Goal: Transaction & Acquisition: Download file/media

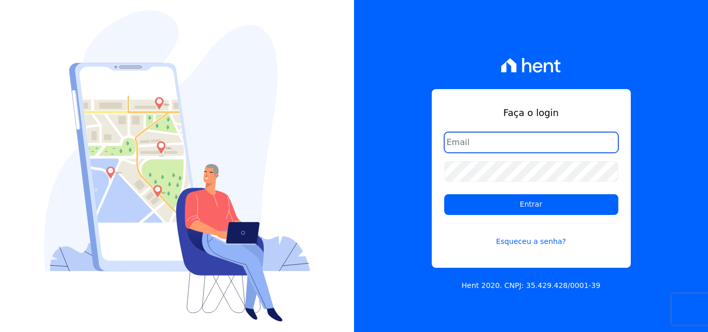
click at [467, 144] on input "email" at bounding box center [531, 142] width 174 height 21
type input "[PERSON_NAME][EMAIL_ADDRESS][PERSON_NAME][DOMAIN_NAME]"
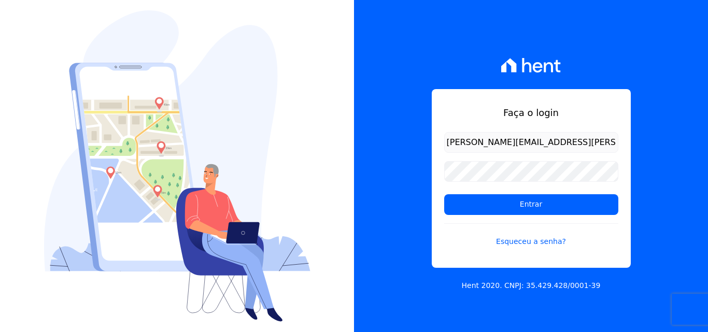
click at [459, 179] on form "[PERSON_NAME][EMAIL_ADDRESS][PERSON_NAME][DOMAIN_NAME] Entrar Esqueceu a senha?" at bounding box center [531, 195] width 174 height 127
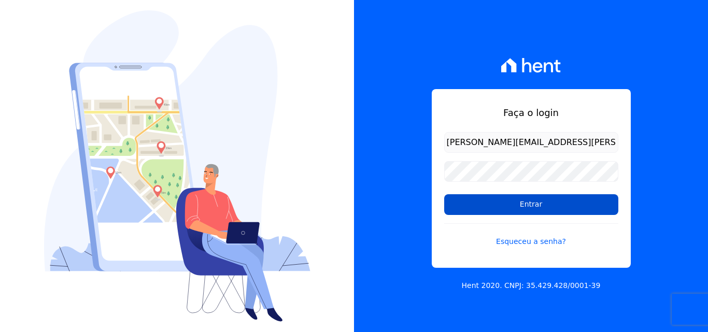
click at [453, 208] on input "Entrar" at bounding box center [531, 204] width 174 height 21
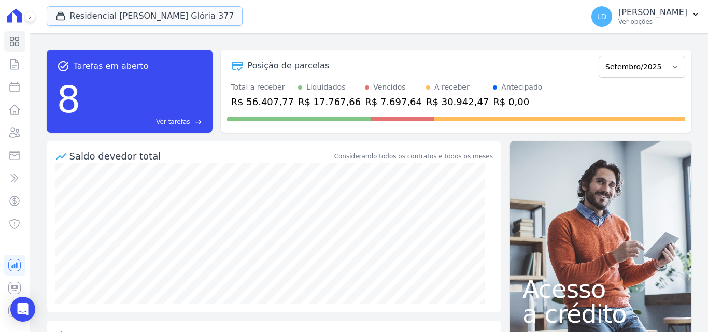
drag, startPoint x: 111, startPoint y: 14, endPoint x: 109, endPoint y: 36, distance: 21.9
click at [111, 15] on button "Residencial [PERSON_NAME] Glória 377" at bounding box center [145, 16] width 196 height 20
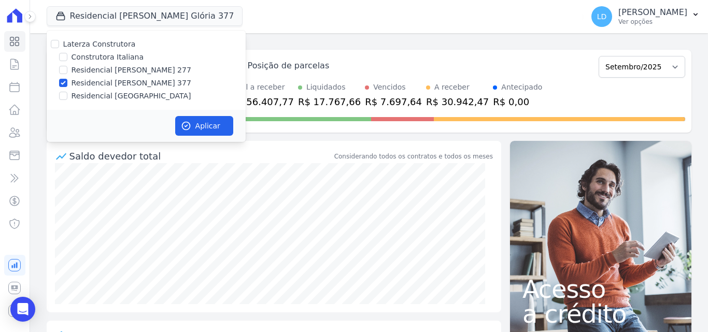
click at [98, 44] on label "Laterza Construtora" at bounding box center [99, 44] width 73 height 8
click at [59, 44] on input "Laterza Construtora" at bounding box center [55, 44] width 8 height 8
checkbox input "true"
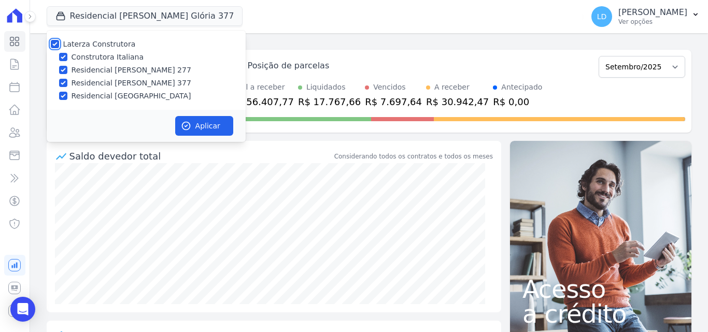
checkbox input "true"
click at [201, 131] on button "Aplicar" at bounding box center [204, 126] width 58 height 20
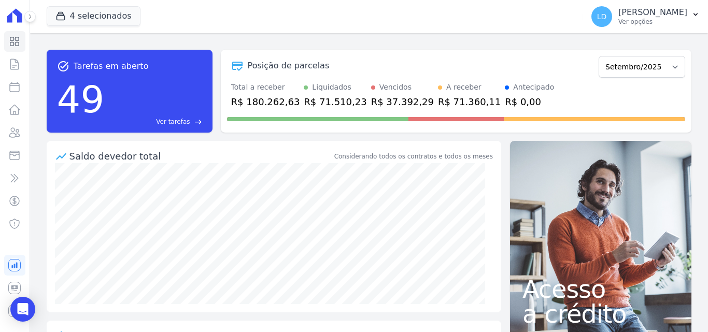
click at [643, 22] on p "Ver opções" at bounding box center [652, 22] width 69 height 8
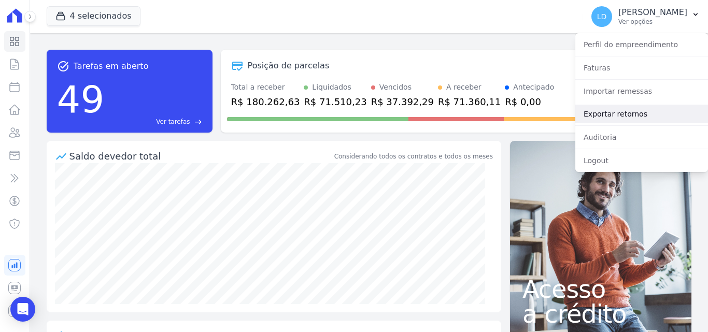
click at [645, 108] on link "Exportar retornos" at bounding box center [641, 114] width 133 height 19
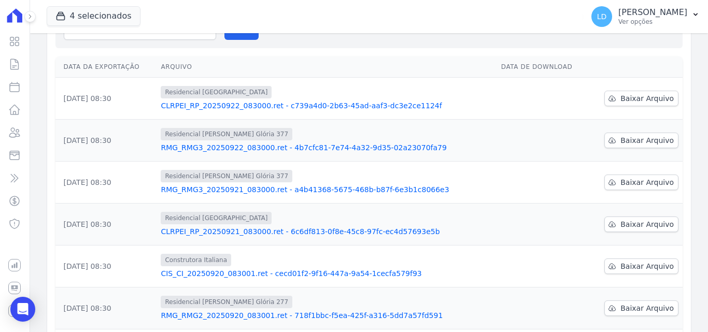
scroll to position [52, 0]
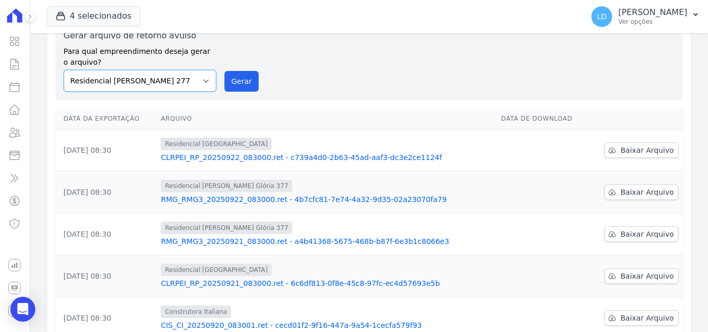
drag, startPoint x: 148, startPoint y: 85, endPoint x: 148, endPoint y: 91, distance: 5.7
click at [148, 85] on select "Construtora Italiana Residencial Maria da Glória 277 Residencial Maria da Glóri…" at bounding box center [140, 81] width 153 height 22
select select "29fc0423-bfd4-480a-835e-7e440cfe6eb8"
click at [64, 70] on select "Construtora Italiana Residencial Maria da Glória 277 Residencial Maria da Glóri…" at bounding box center [140, 81] width 153 height 22
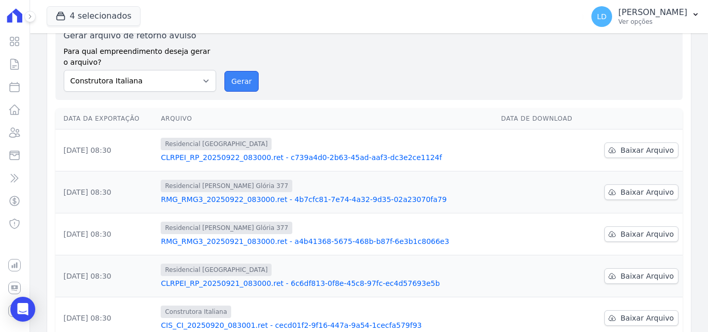
click at [238, 80] on button "Gerar" at bounding box center [241, 81] width 34 height 21
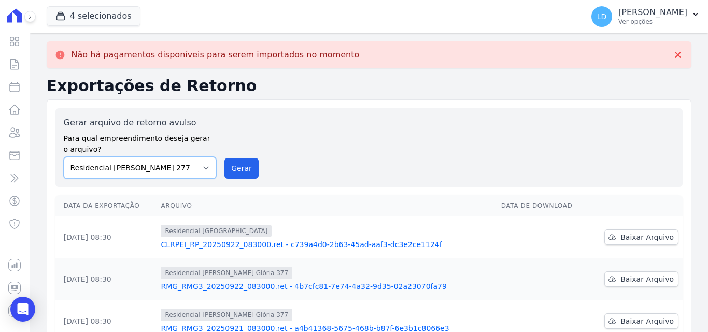
drag, startPoint x: 150, startPoint y: 171, endPoint x: 155, endPoint y: 174, distance: 5.8
click at [150, 171] on select "Construtora Italiana Residencial Maria da Glória 277 Residencial Maria da Glóri…" at bounding box center [140, 168] width 153 height 22
click at [64, 157] on select "Construtora Italiana Residencial Maria da Glória 277 Residencial Maria da Glóri…" at bounding box center [140, 168] width 153 height 22
click at [237, 167] on button "Gerar" at bounding box center [241, 168] width 34 height 21
click at [187, 167] on select "Construtora Italiana Residencial Maria da Glória 277 Residencial Maria da Glóri…" at bounding box center [140, 168] width 153 height 22
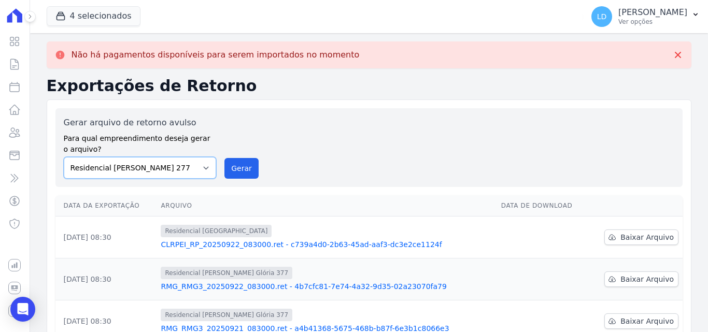
select select "0cd9190e-dfd9-46e5-afc8-7298ef4c0c2b"
click at [64, 157] on select "Construtora Italiana Residencial Maria da Glória 277 Residencial Maria da Glóri…" at bounding box center [140, 168] width 153 height 22
click at [234, 172] on button "Gerar" at bounding box center [241, 168] width 34 height 21
click at [160, 167] on select "Construtora Italiana Residencial Maria da Glória 277 Residencial Maria da Glóri…" at bounding box center [140, 168] width 153 height 22
click at [64, 157] on select "Construtora Italiana Residencial Maria da Glória 277 Residencial Maria da Glóri…" at bounding box center [140, 168] width 153 height 22
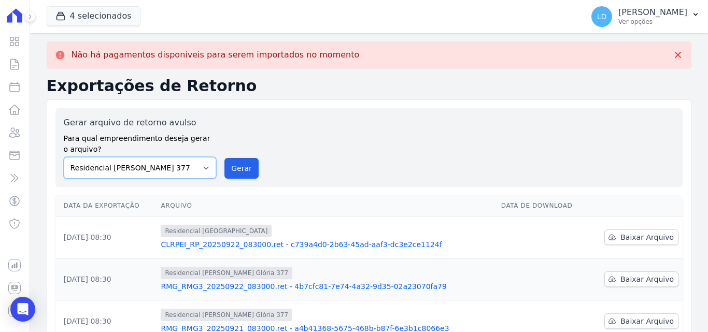
click at [178, 173] on select "Construtora Italiana Residencial Maria da Glória 277 Residencial Maria da Glóri…" at bounding box center [140, 168] width 153 height 22
select select "6440c0a1-232b-4aa1-adfe-88cb95fffe46"
click at [64, 157] on select "Construtora Italiana Residencial Maria da Glória 277 Residencial Maria da Glóri…" at bounding box center [140, 168] width 153 height 22
drag, startPoint x: 243, startPoint y: 176, endPoint x: 391, endPoint y: 94, distance: 168.8
click at [243, 176] on button "Gerar" at bounding box center [241, 168] width 34 height 21
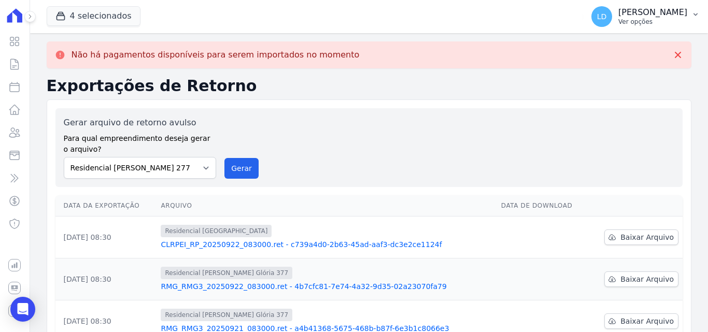
click at [660, 19] on p "Ver opções" at bounding box center [652, 22] width 69 height 8
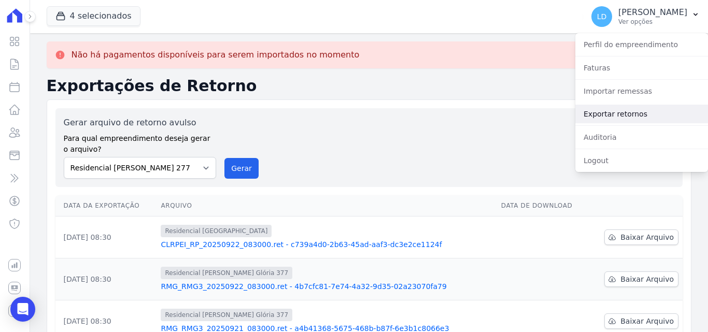
click at [624, 111] on link "Exportar retornos" at bounding box center [641, 114] width 133 height 19
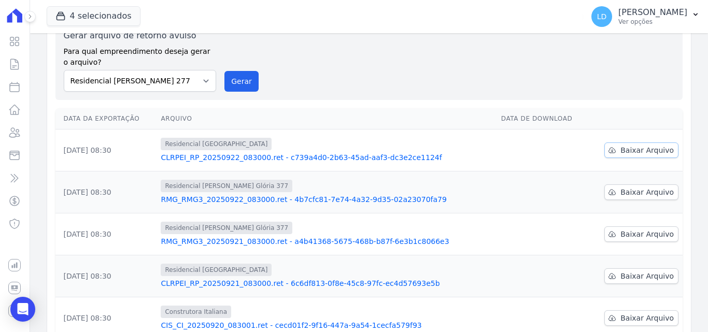
click at [637, 148] on span "Baixar Arquivo" at bounding box center [646, 150] width 53 height 10
click at [625, 197] on link "Baixar Arquivo" at bounding box center [641, 192] width 74 height 16
click at [628, 237] on span "Baixar Arquivo" at bounding box center [646, 234] width 53 height 10
click at [644, 277] on span "Baixar Arquivo" at bounding box center [646, 276] width 53 height 10
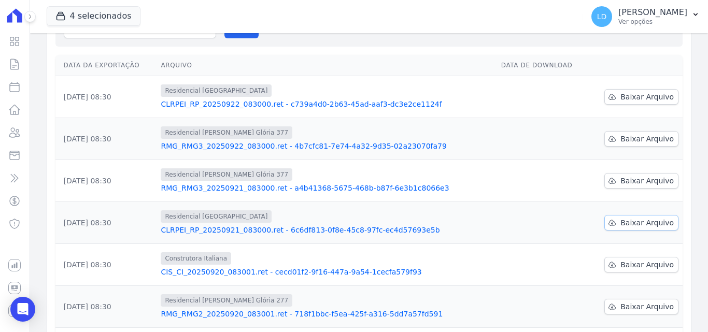
scroll to position [155, 0]
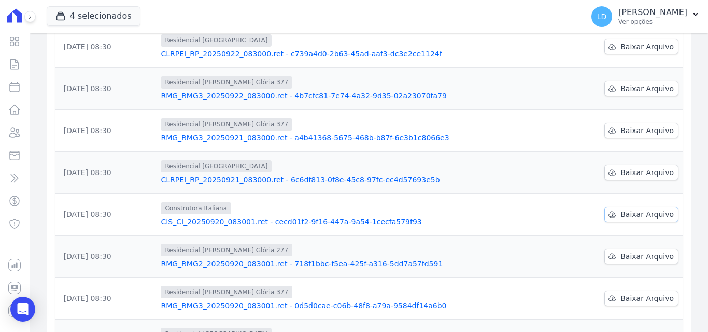
click at [627, 212] on span "Baixar Arquivo" at bounding box center [646, 214] width 53 height 10
click at [638, 300] on span "Baixar Arquivo" at bounding box center [646, 298] width 53 height 10
click at [642, 26] on div "LD Lígia Dias Silva Ver opções" at bounding box center [639, 16] width 96 height 21
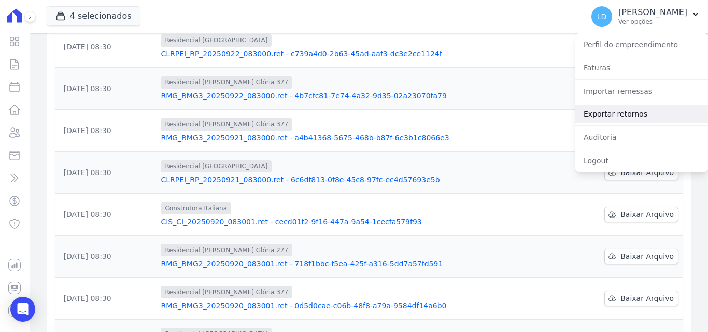
click at [644, 107] on link "Exportar retornos" at bounding box center [641, 114] width 133 height 19
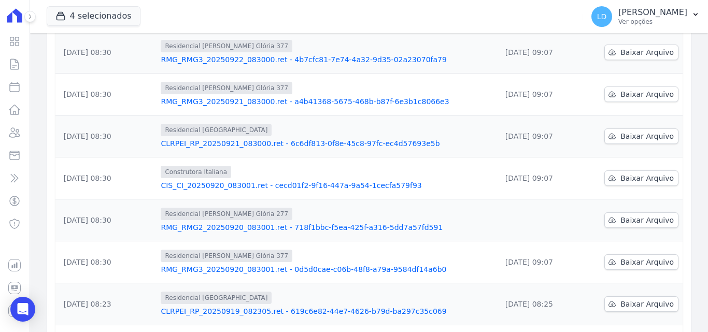
scroll to position [259, 0]
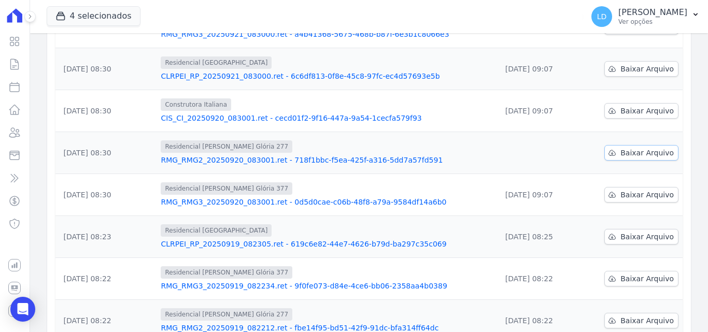
click at [632, 152] on span "Baixar Arquivo" at bounding box center [646, 153] width 53 height 10
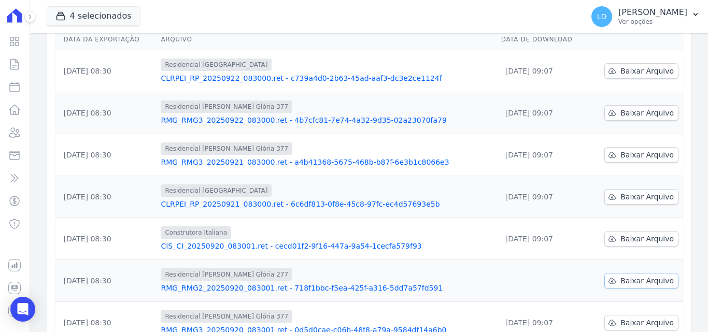
scroll to position [64, 0]
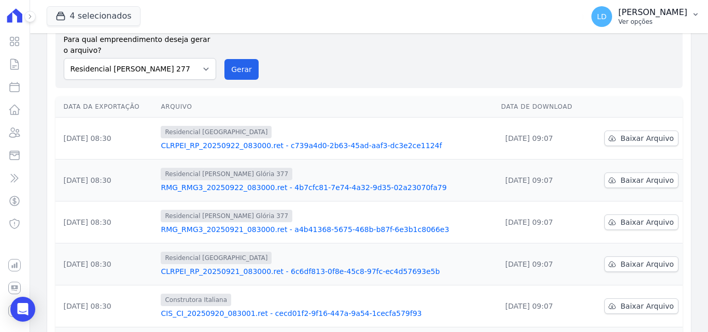
click at [645, 20] on p "Ver opções" at bounding box center [652, 22] width 69 height 8
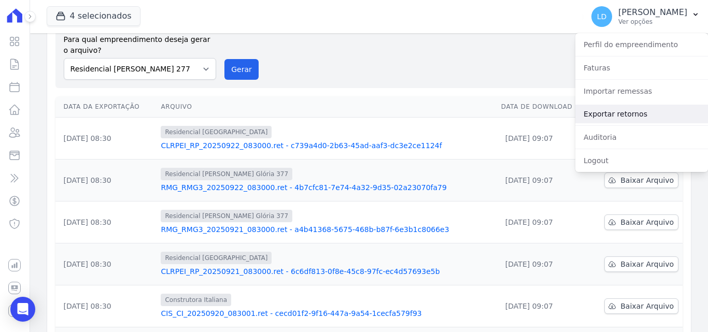
click at [641, 113] on link "Exportar retornos" at bounding box center [641, 114] width 133 height 19
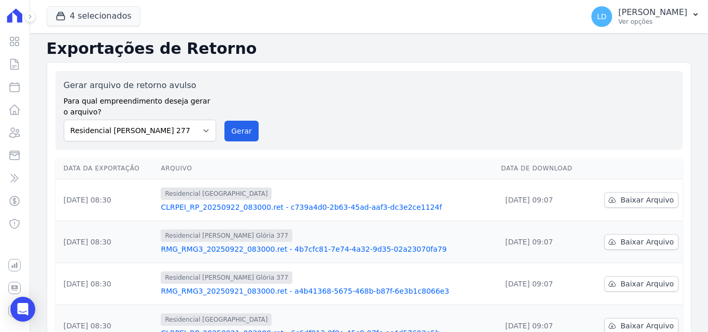
scroll to position [0, 0]
